Goal: Task Accomplishment & Management: Manage account settings

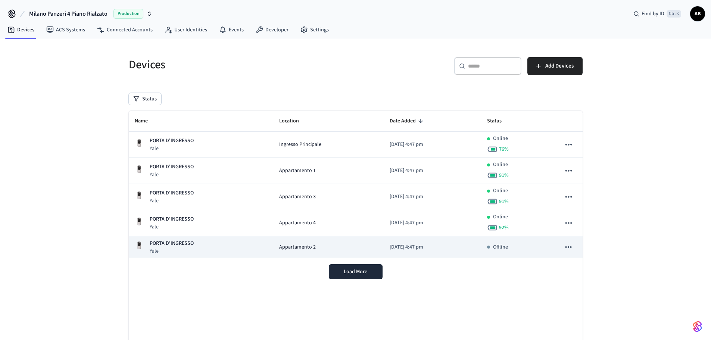
click at [302, 253] on td "Appartamento 2" at bounding box center [328, 247] width 110 height 22
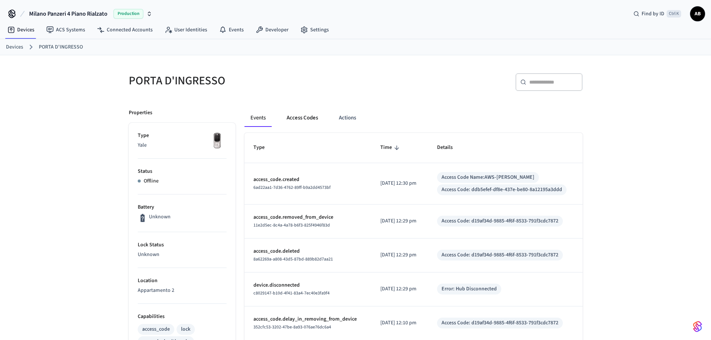
click at [305, 121] on button "Access Codes" at bounding box center [302, 118] width 43 height 18
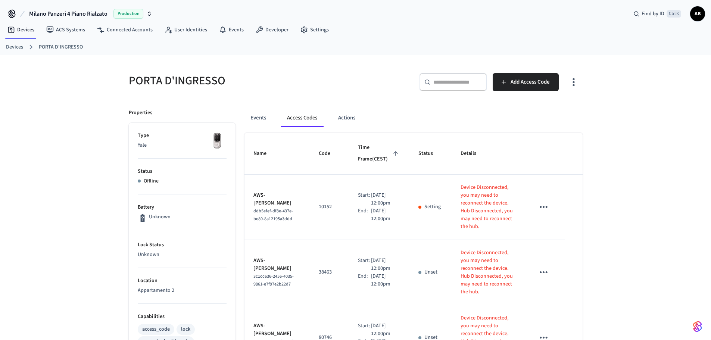
click at [17, 44] on link "Devices" at bounding box center [14, 47] width 17 height 8
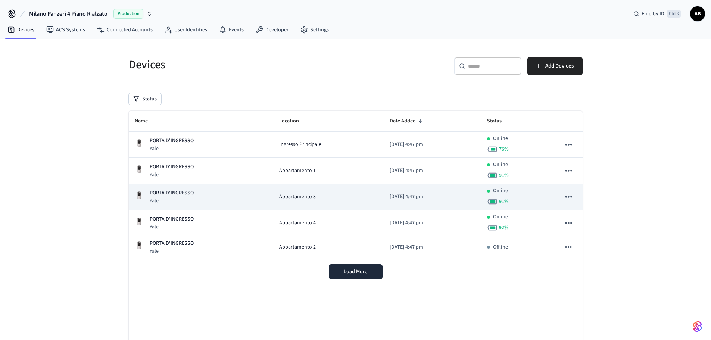
click at [303, 200] on span "Appartamento 3" at bounding box center [297, 197] width 37 height 8
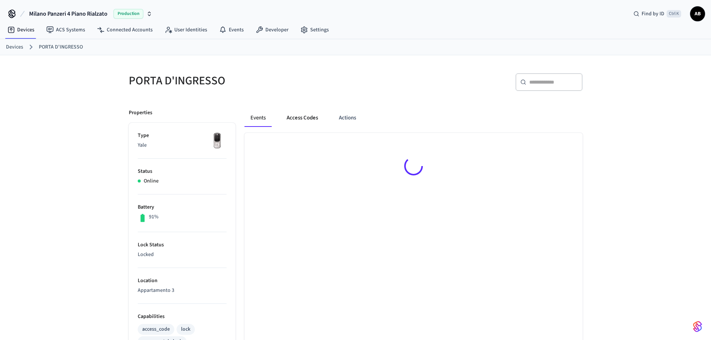
click at [297, 118] on button "Access Codes" at bounding box center [302, 118] width 43 height 18
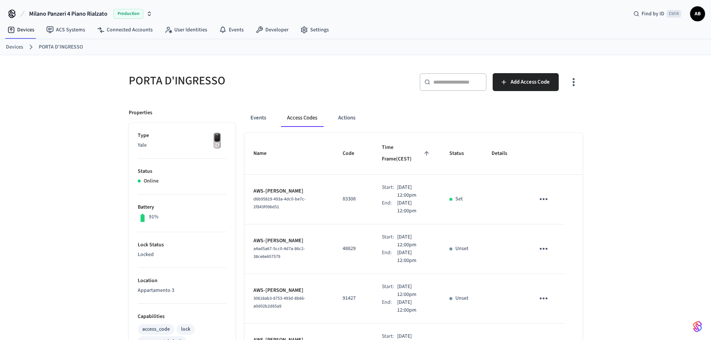
click at [14, 44] on link "Devices" at bounding box center [14, 47] width 17 height 8
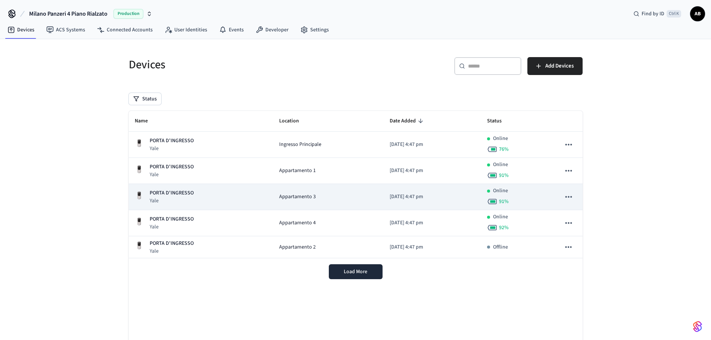
click at [279, 197] on span "Appartamento 3" at bounding box center [297, 197] width 37 height 8
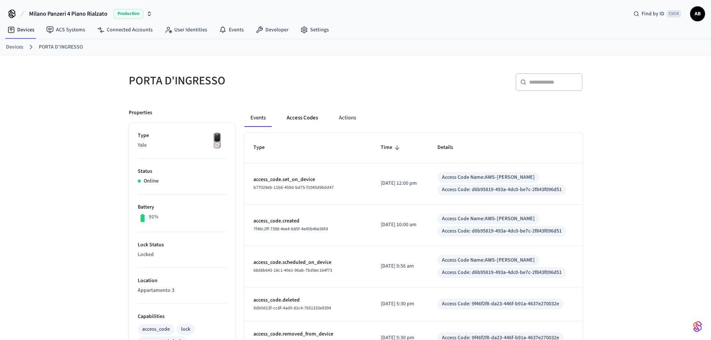
click at [300, 112] on button "Access Codes" at bounding box center [302, 118] width 43 height 18
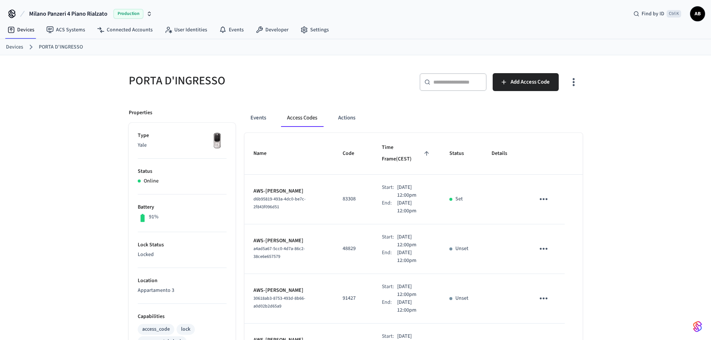
click at [9, 43] on ol "Devices PORTA D'INGRESSO" at bounding box center [358, 47] width 705 height 10
click at [11, 47] on link "Devices" at bounding box center [14, 47] width 17 height 8
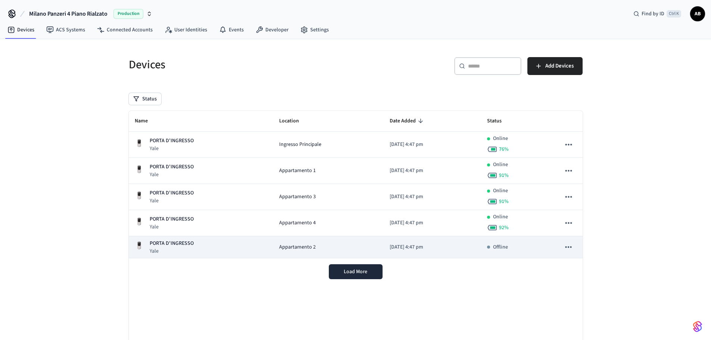
click at [303, 242] on td "Appartamento 2" at bounding box center [328, 247] width 110 height 22
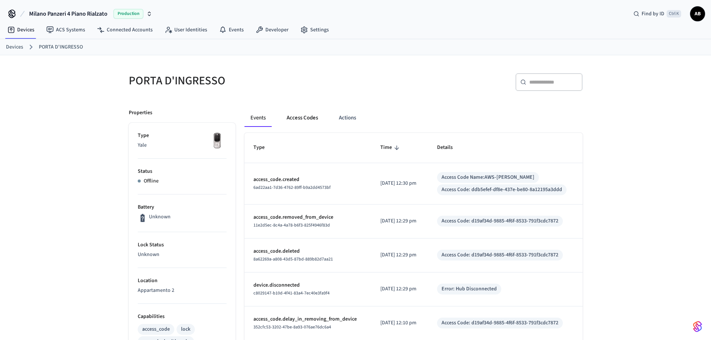
click at [296, 115] on button "Access Codes" at bounding box center [302, 118] width 43 height 18
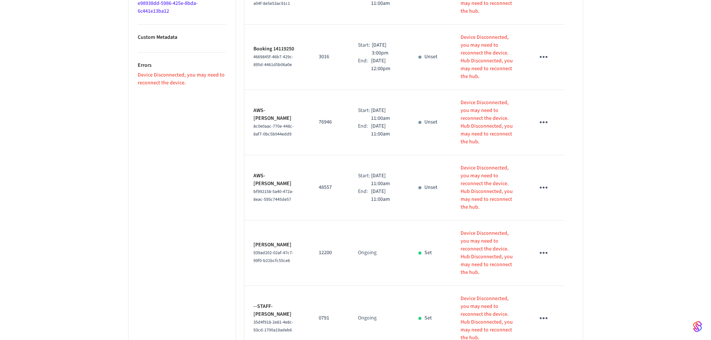
scroll to position [524, 0]
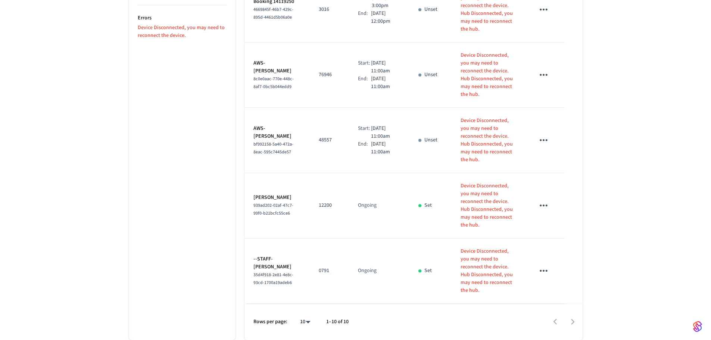
click at [417, 317] on div at bounding box center [358, 170] width 717 height 340
click at [321, 205] on p "12200" at bounding box center [329, 206] width 21 height 8
copy p "12200"
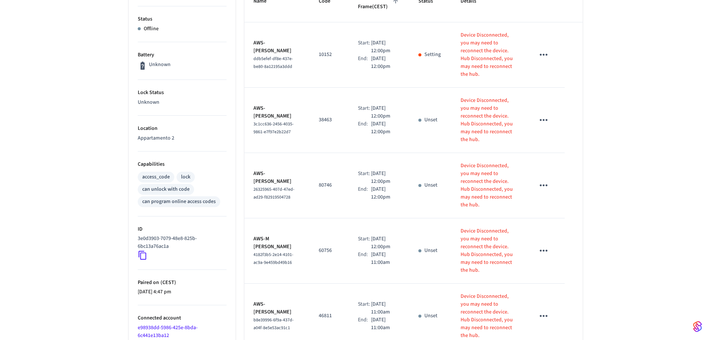
scroll to position [1, 0]
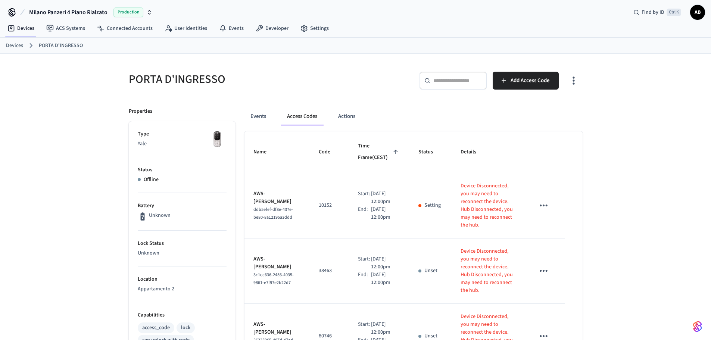
click at [9, 46] on link "Devices" at bounding box center [14, 46] width 17 height 8
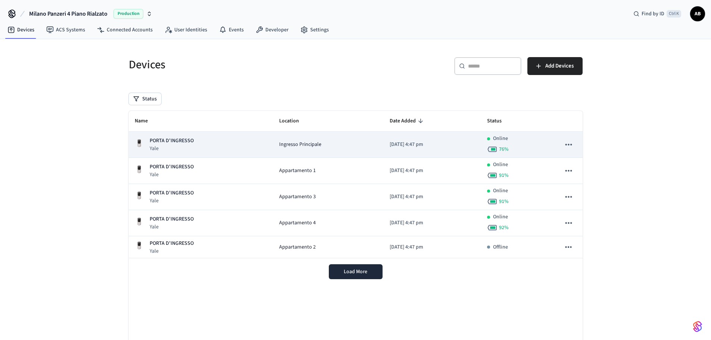
click at [215, 152] on div "PORTA D'INGRESSO Yale" at bounding box center [201, 144] width 132 height 15
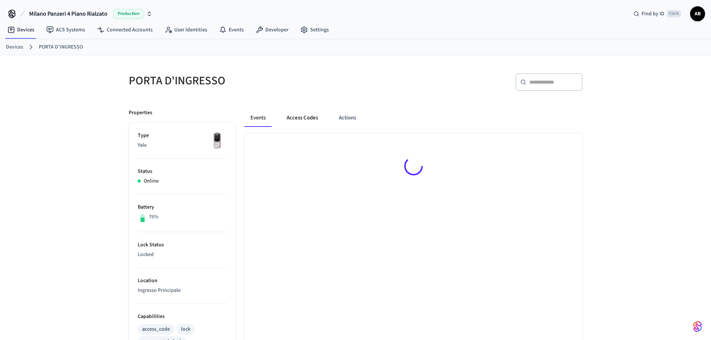
click at [289, 124] on button "Access Codes" at bounding box center [302, 118] width 43 height 18
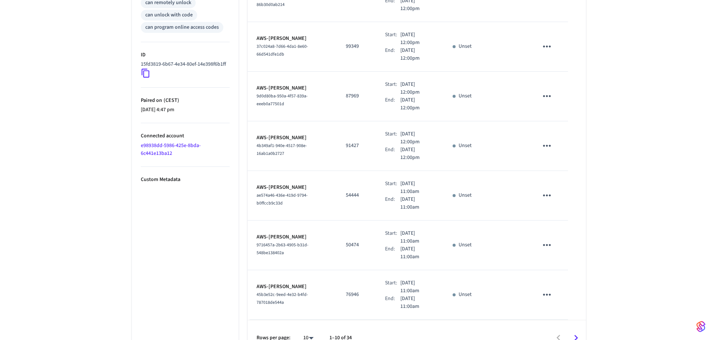
scroll to position [356, 0]
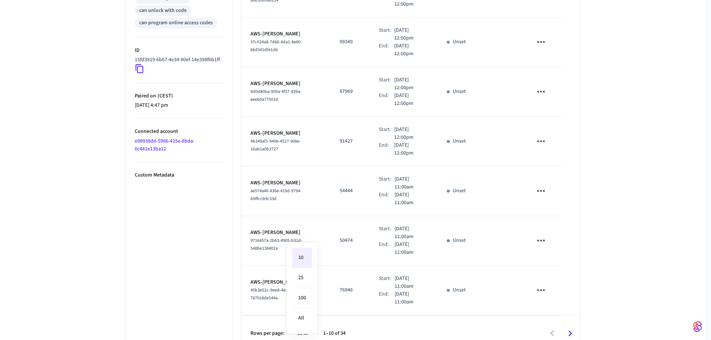
click at [303, 315] on li "All" at bounding box center [302, 318] width 20 height 20
type input "**"
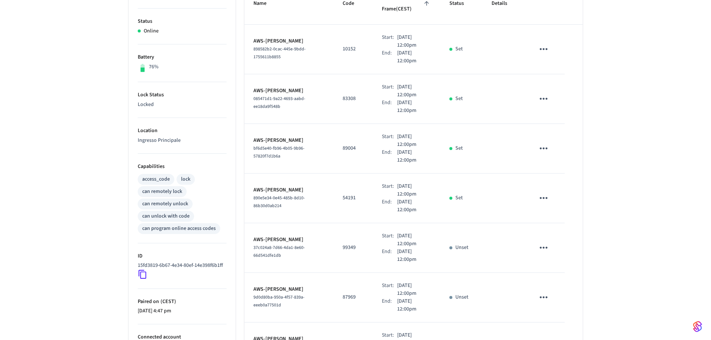
scroll to position [1, 0]
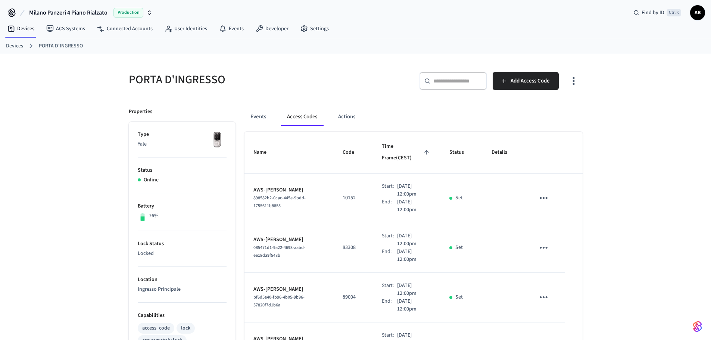
click at [15, 45] on link "Devices" at bounding box center [14, 46] width 17 height 8
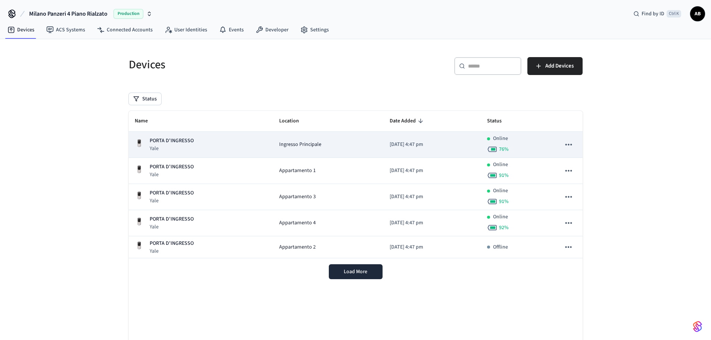
click at [191, 140] on p "PORTA D'INGRESSO" at bounding box center [172, 141] width 44 height 8
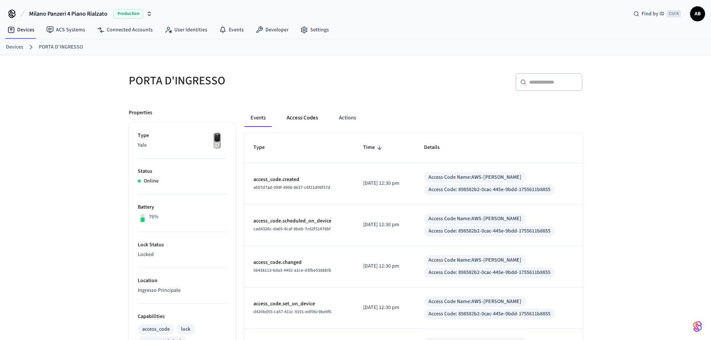
click at [314, 115] on button "Access Codes" at bounding box center [302, 118] width 43 height 18
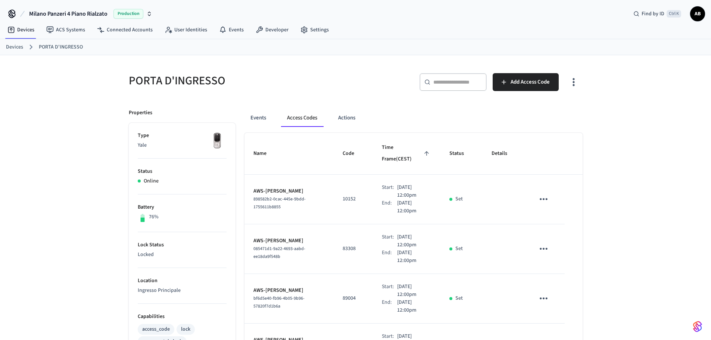
click at [453, 84] on input "text" at bounding box center [457, 81] width 49 height 7
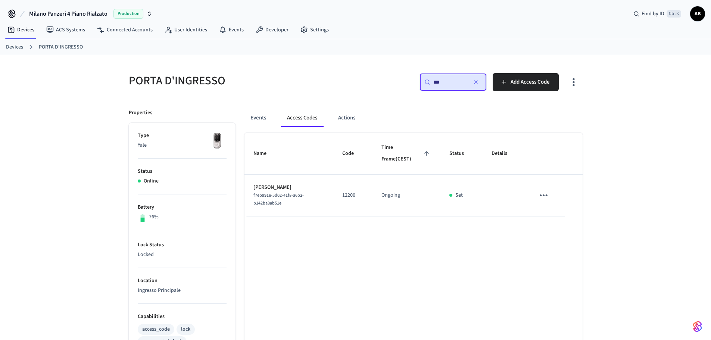
type input "***"
click at [14, 44] on link "Devices" at bounding box center [14, 47] width 17 height 8
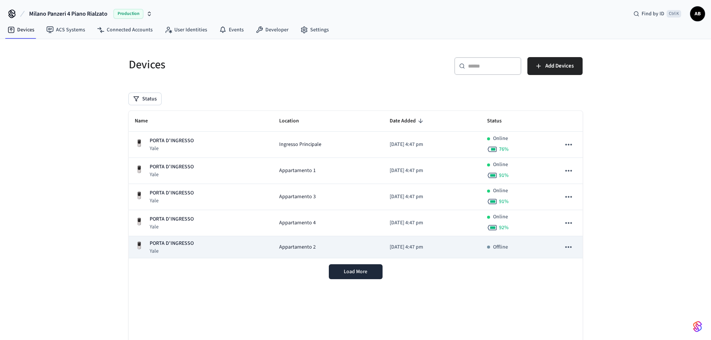
click at [294, 250] on span "Appartamento 2" at bounding box center [297, 247] width 37 height 8
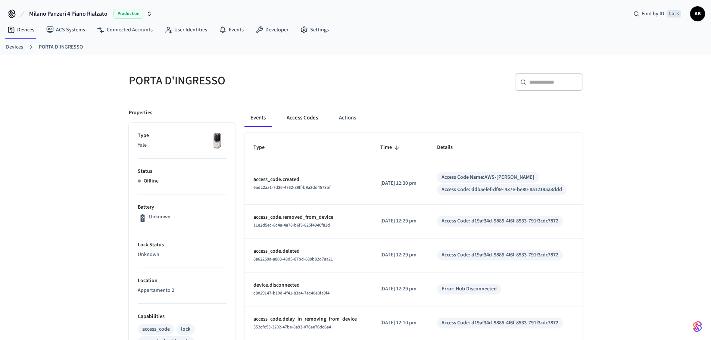
click at [298, 112] on button "Access Codes" at bounding box center [302, 118] width 43 height 18
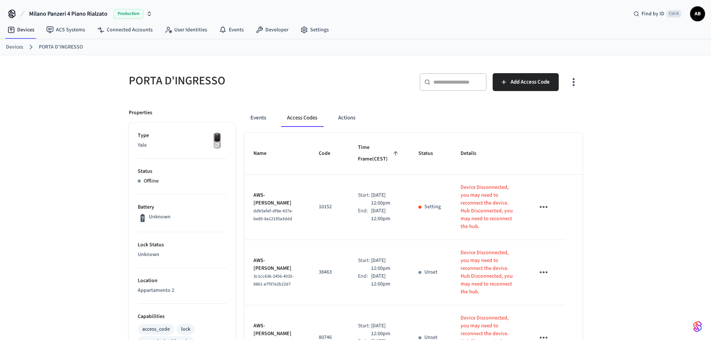
click at [444, 85] on input "text" at bounding box center [457, 81] width 49 height 7
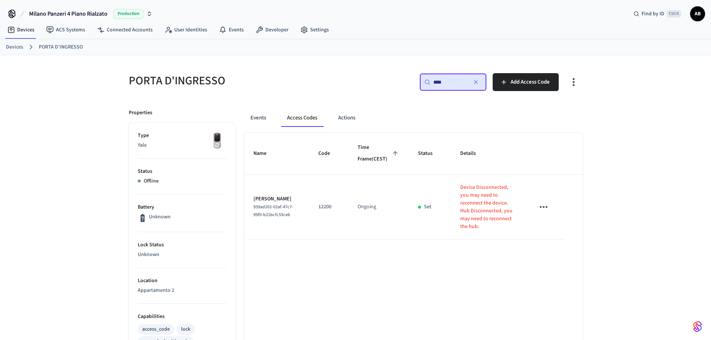
type input "****"
click at [14, 42] on ol "Devices PORTA D'INGRESSO" at bounding box center [358, 47] width 705 height 10
click at [25, 51] on ol "Devices PORTA D'INGRESSO" at bounding box center [358, 47] width 705 height 10
click at [12, 48] on link "Devices" at bounding box center [14, 47] width 17 height 8
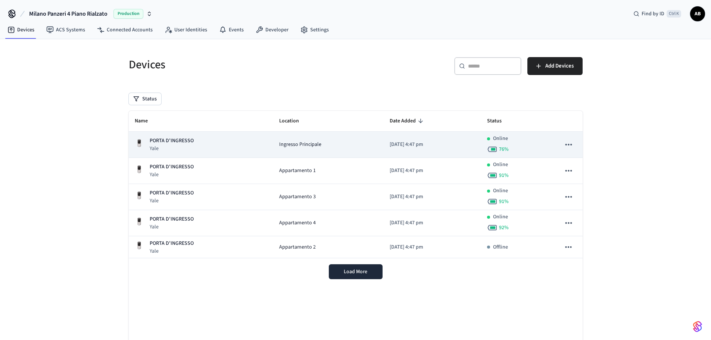
click at [309, 148] on span "Ingresso Principale" at bounding box center [300, 145] width 42 height 8
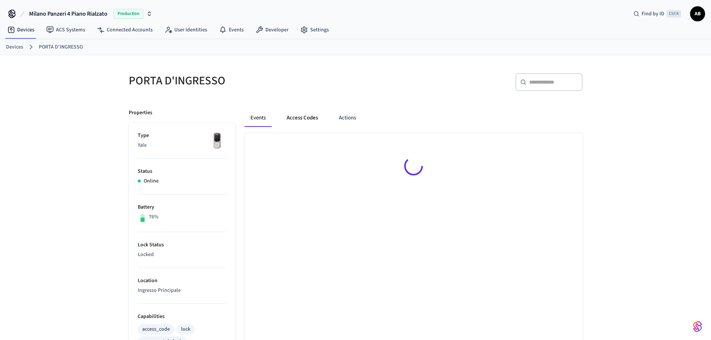
click at [305, 124] on button "Access Codes" at bounding box center [302, 118] width 43 height 18
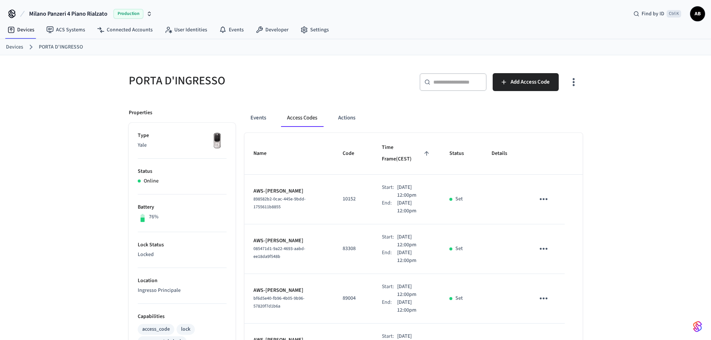
click at [463, 77] on div "​ ​" at bounding box center [452, 82] width 67 height 18
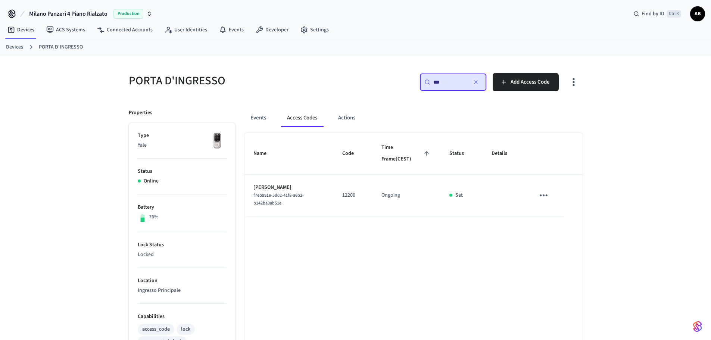
type input "***"
